Goal: Information Seeking & Learning: Check status

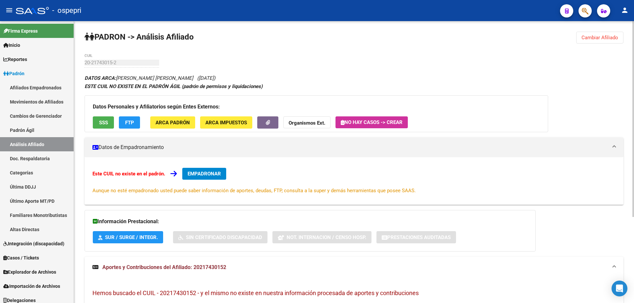
click at [613, 36] on span "Cambiar Afiliado" at bounding box center [599, 38] width 37 height 6
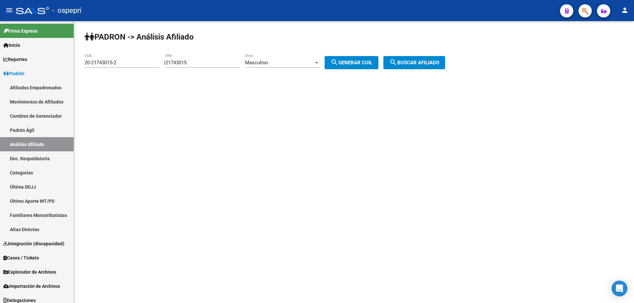
click at [192, 61] on input "21743015" at bounding box center [202, 63] width 75 height 6
type input "21741403"
click at [302, 59] on div "Masculino Sexo" at bounding box center [282, 60] width 75 height 14
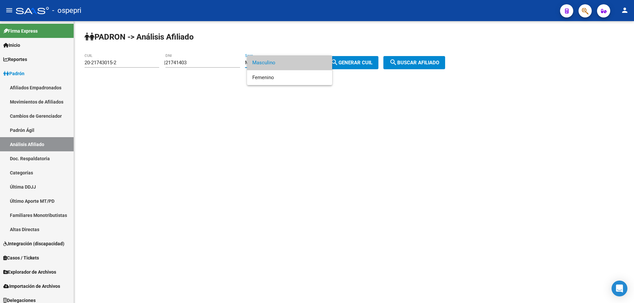
click at [302, 59] on span "Masculino" at bounding box center [289, 62] width 75 height 15
click at [297, 64] on div "Masculino" at bounding box center [279, 63] width 69 height 6
click at [293, 75] on span "Femenino" at bounding box center [289, 77] width 75 height 15
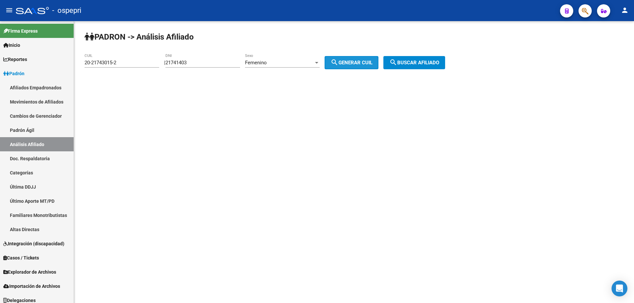
click at [358, 59] on button "search Generar CUIL" at bounding box center [351, 62] width 54 height 13
type input "27-21741403-8"
click at [412, 63] on span "search Buscar afiliado" at bounding box center [414, 63] width 50 height 6
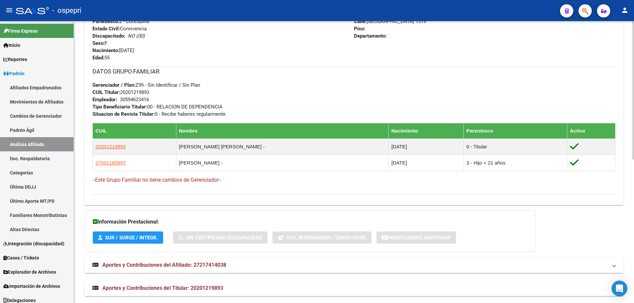
scroll to position [293, 0]
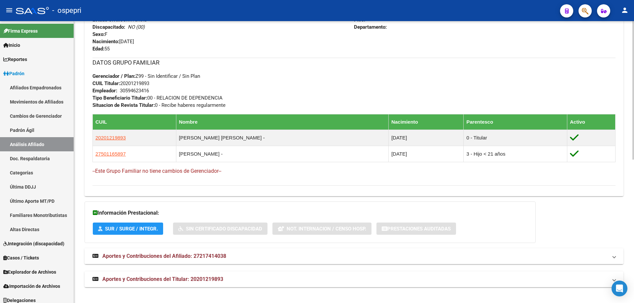
click at [184, 252] on mat-expansion-panel-header "Aportes y Contribuciones del Afiliado: 27217414038" at bounding box center [354, 257] width 539 height 16
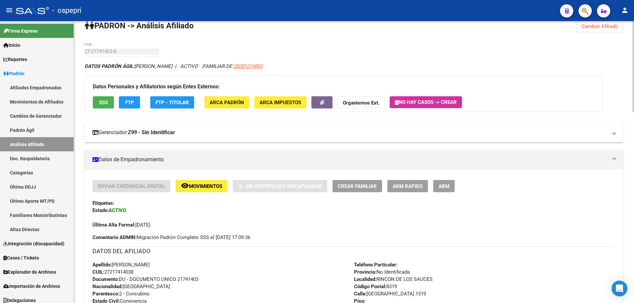
scroll to position [0, 0]
